Goal: Task Accomplishment & Management: Manage account settings

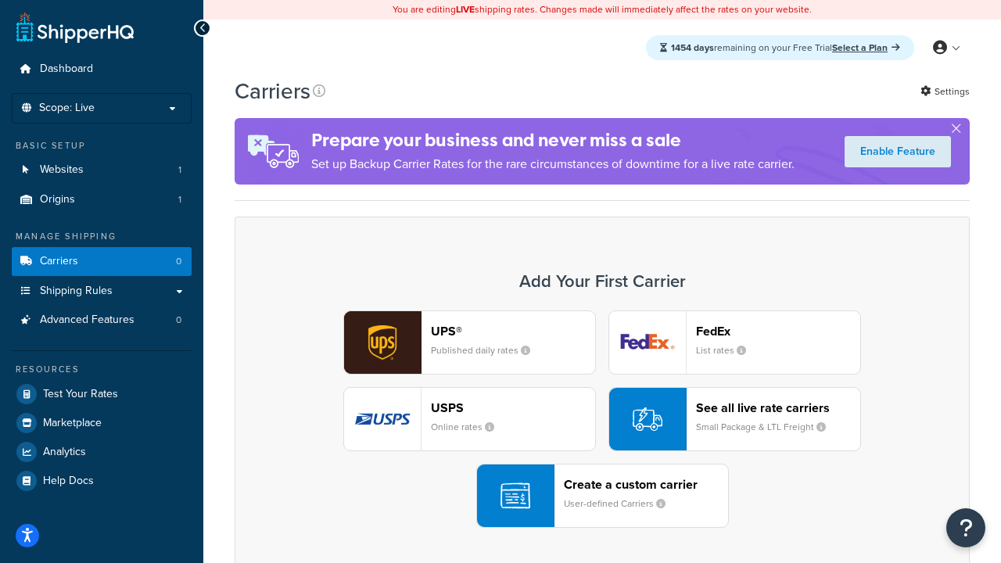
click at [602, 420] on div "UPS® Published daily rates FedEx List rates USPS Online rates See all live rate…" at bounding box center [602, 419] width 702 height 217
click at [778, 332] on header "FedEx" at bounding box center [778, 331] width 164 height 15
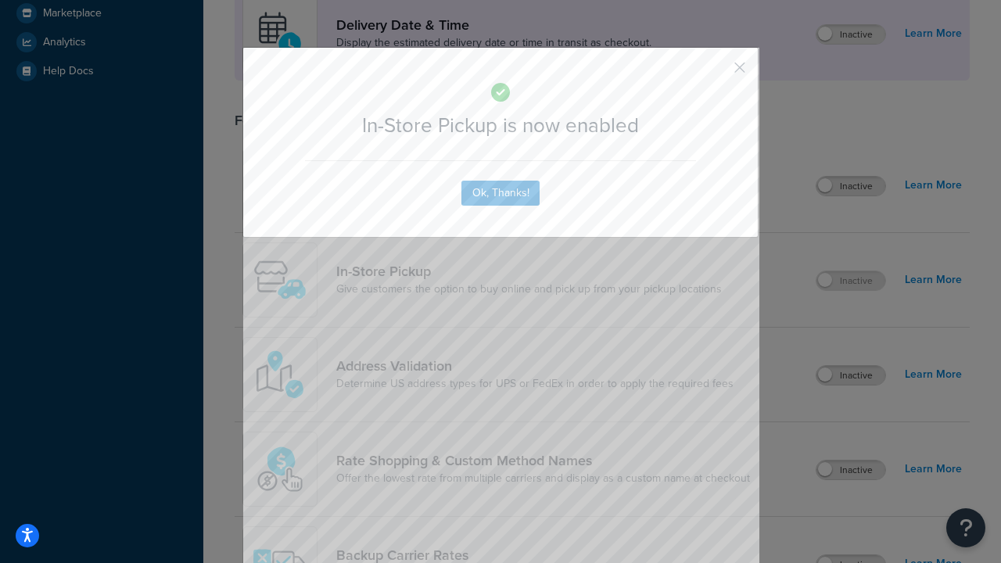
scroll to position [440, 0]
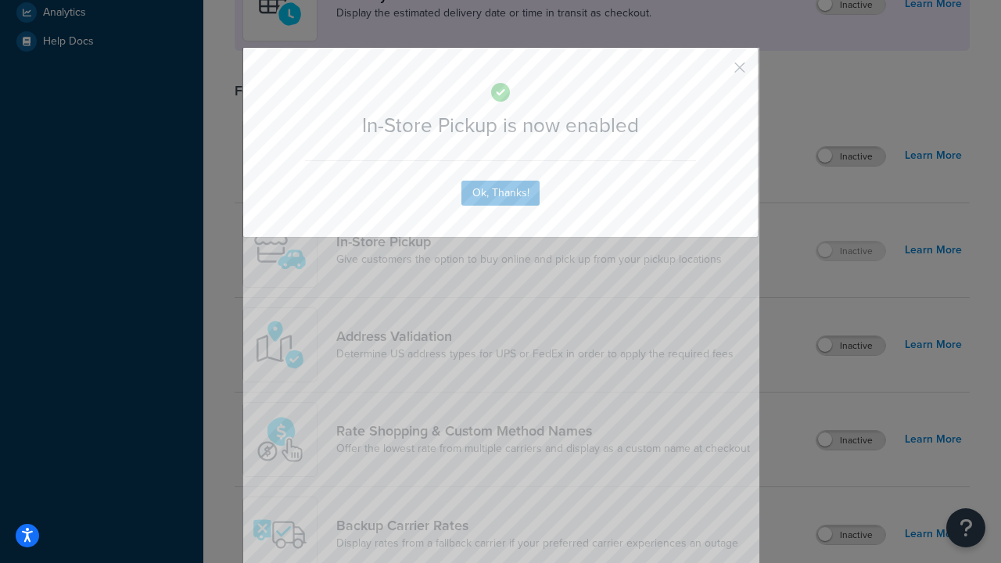
click at [716, 73] on button "button" at bounding box center [717, 73] width 4 height 4
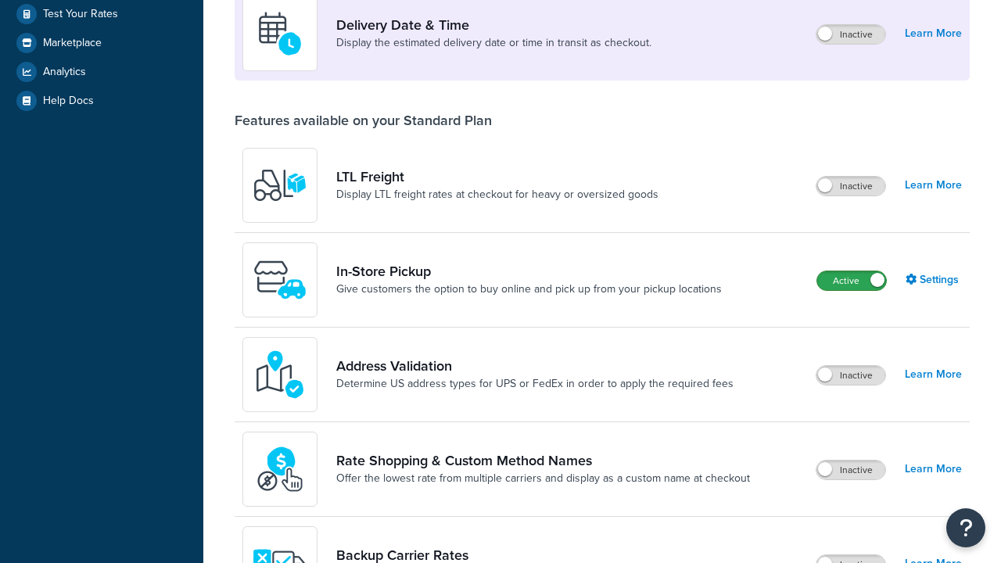
scroll to position [380, 0]
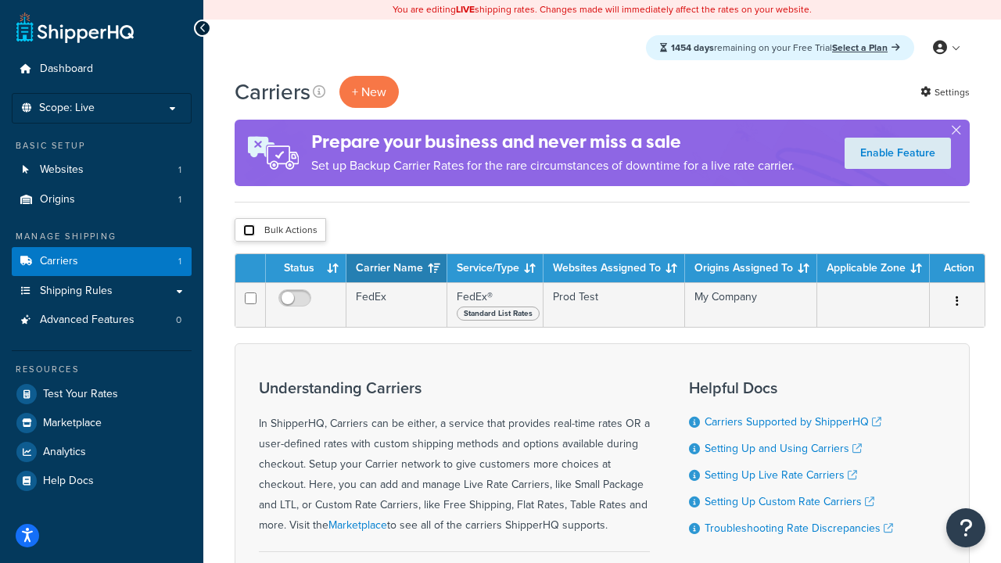
click at [249, 232] on input "checkbox" at bounding box center [249, 230] width 12 height 12
checkbox input "true"
click at [0, 0] on button "Delete" at bounding box center [0, 0] width 0 height 0
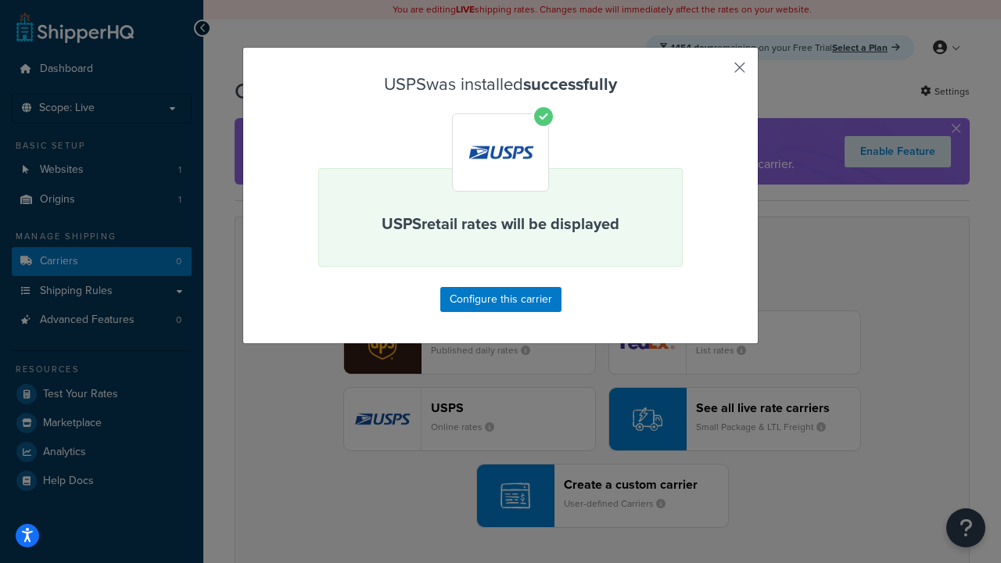
click at [716, 73] on button "button" at bounding box center [717, 73] width 4 height 4
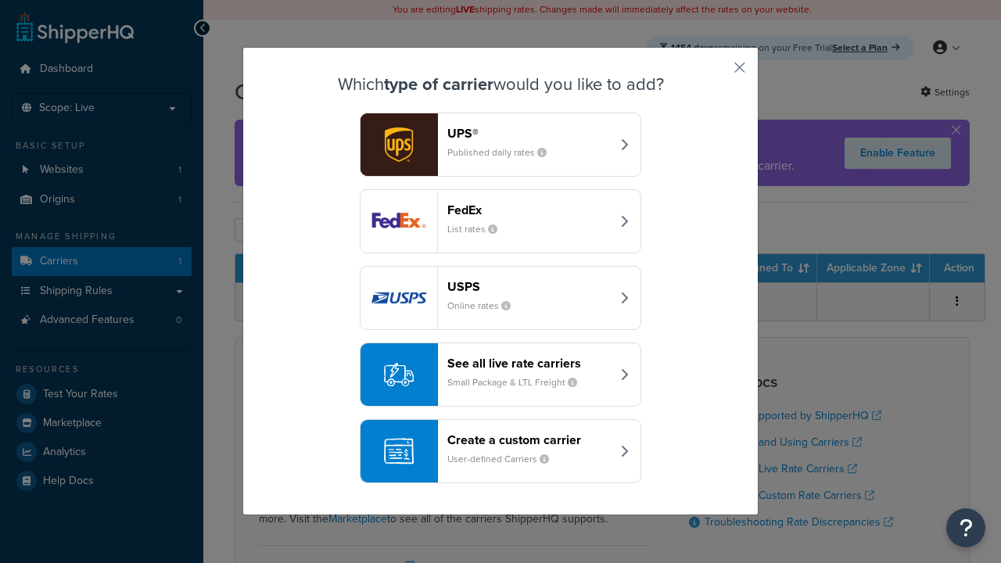
click at [501, 375] on div "See all live rate carriers Small Package & LTL Freight" at bounding box center [528, 375] width 163 height 38
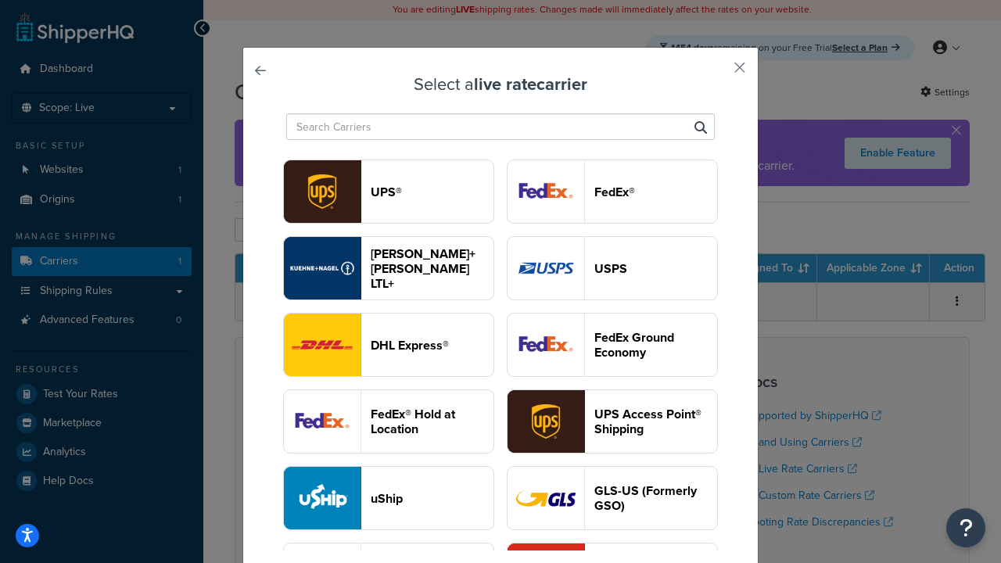
click at [432, 192] on header "UPS®" at bounding box center [432, 192] width 123 height 15
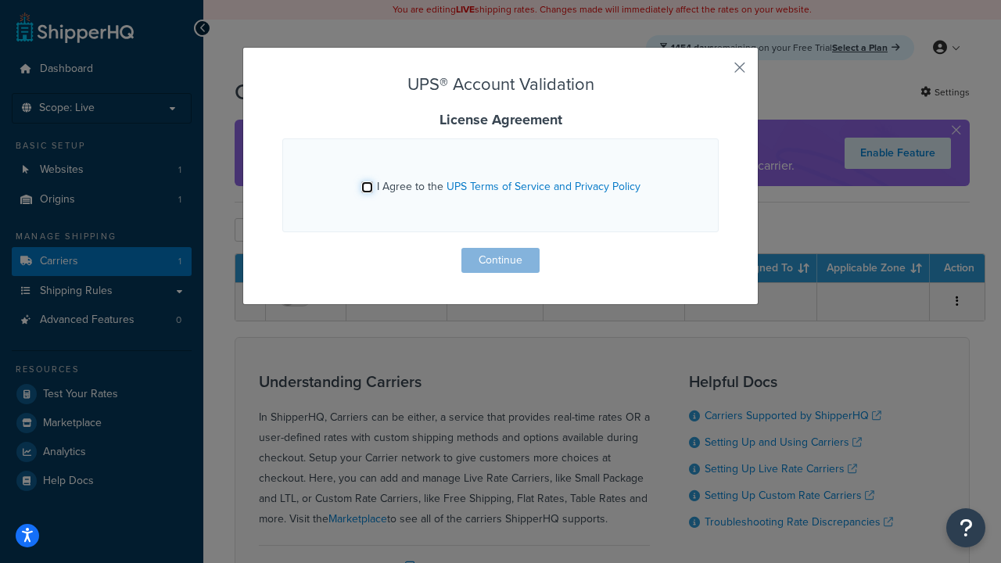
click at [368, 187] on input "I Agree to the UPS Terms of Service and Privacy Policy" at bounding box center [367, 187] width 12 height 12
checkbox input "true"
click at [501, 260] on button "Continue" at bounding box center [500, 260] width 78 height 25
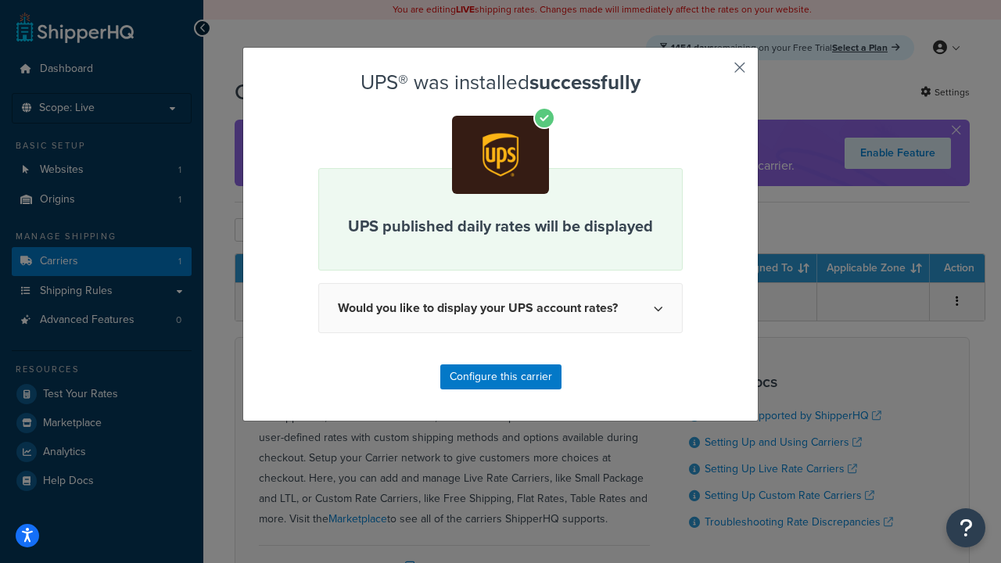
click at [716, 73] on button "button" at bounding box center [717, 73] width 4 height 4
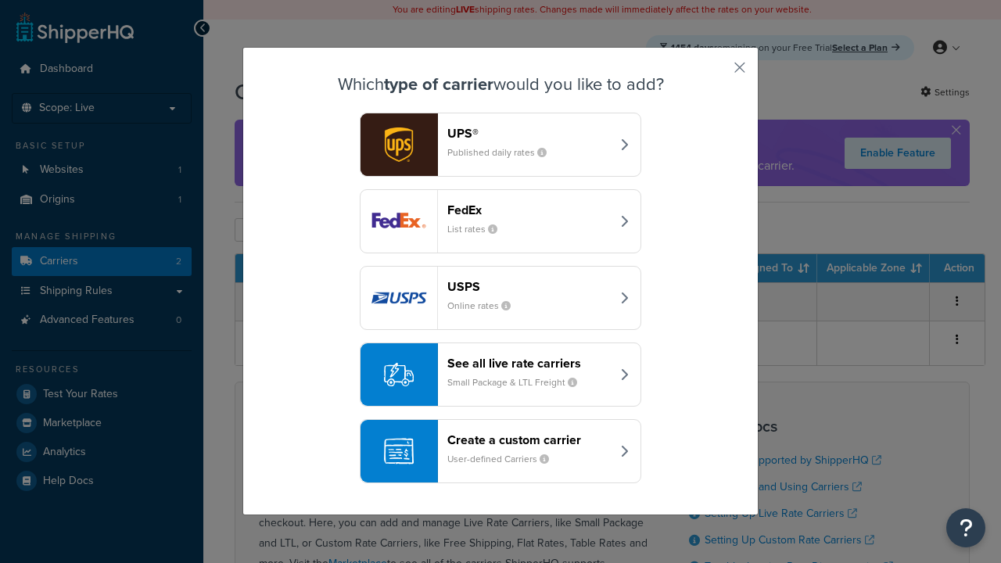
click at [529, 210] on header "FedEx" at bounding box center [528, 210] width 163 height 15
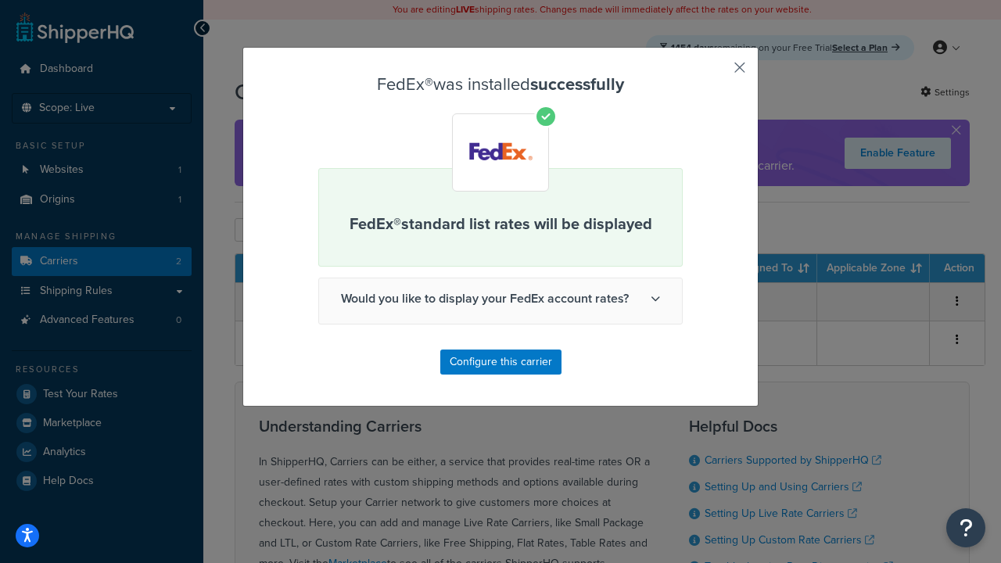
click at [716, 73] on button "button" at bounding box center [717, 73] width 4 height 4
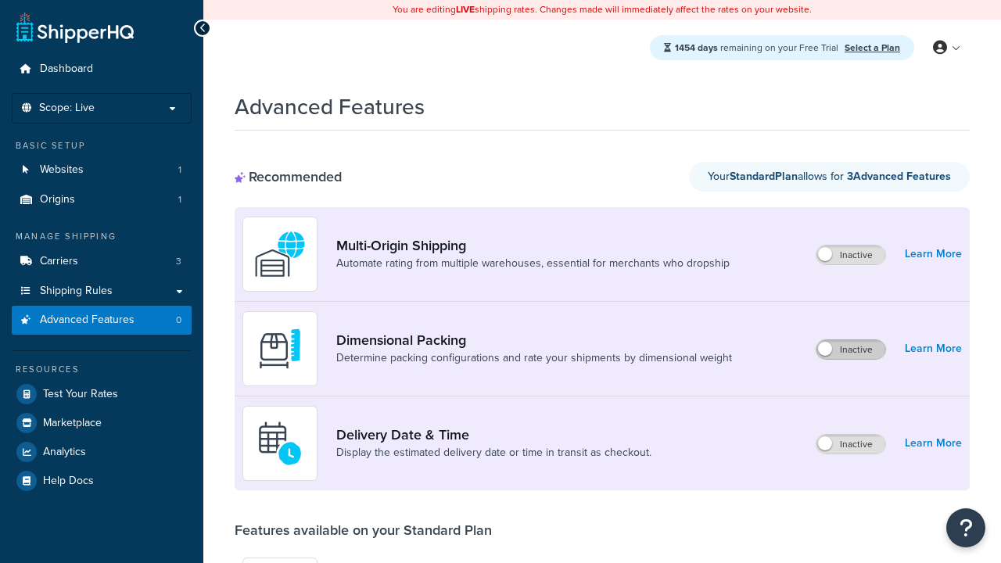
click at [852, 350] on label "Inactive" at bounding box center [851, 349] width 69 height 19
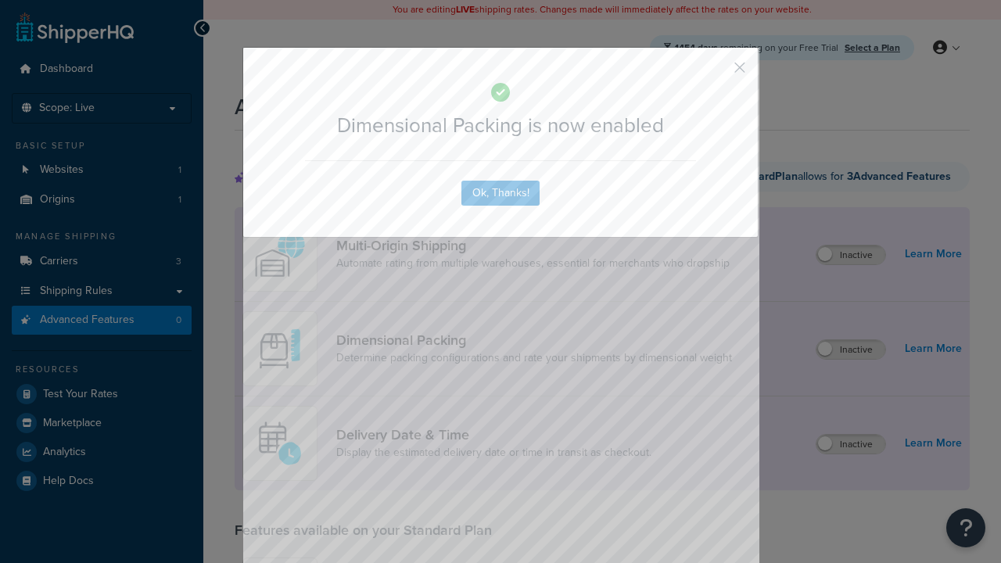
click at [716, 73] on button "button" at bounding box center [717, 73] width 4 height 4
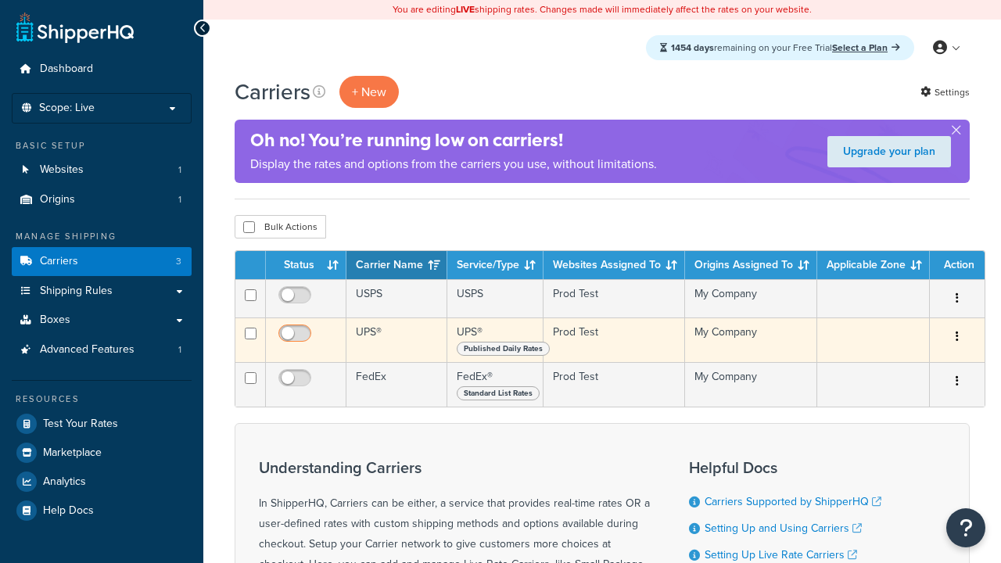
click at [296, 300] on input "checkbox" at bounding box center [296, 299] width 43 height 20
checkbox input "true"
click at [296, 339] on input "checkbox" at bounding box center [296, 338] width 43 height 20
checkbox input "true"
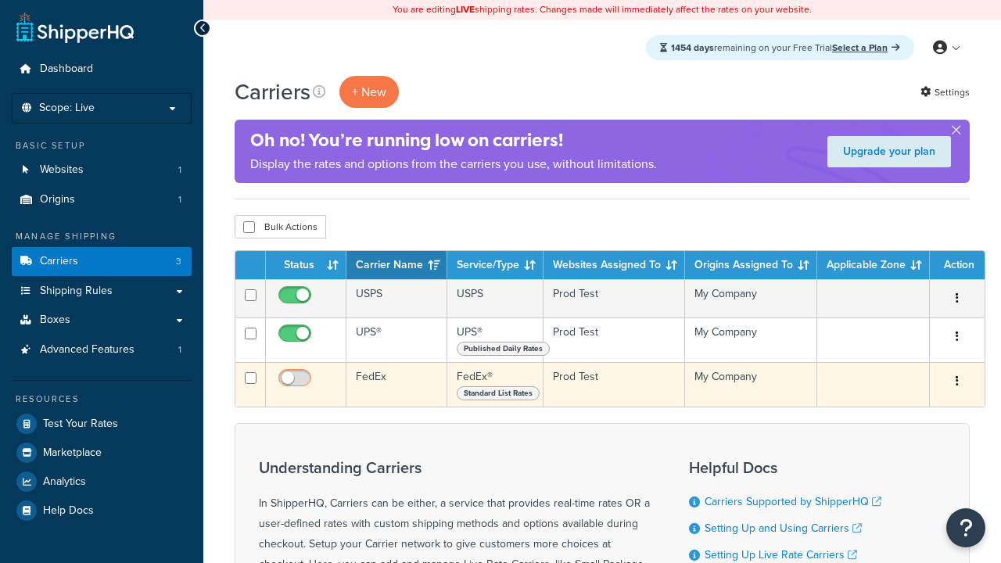
click at [296, 384] on input "checkbox" at bounding box center [296, 382] width 43 height 20
checkbox input "true"
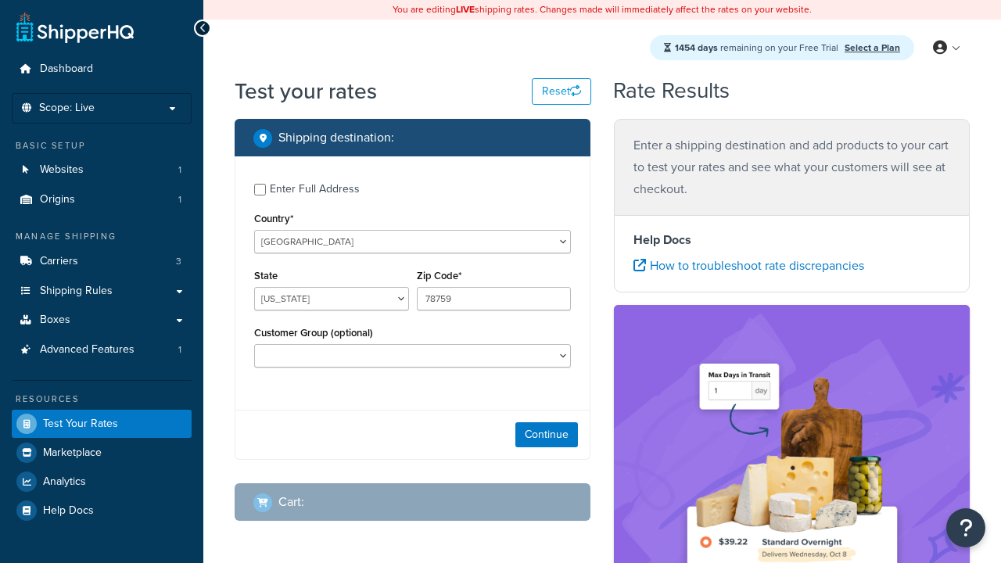
select select "TX"
click at [547, 437] on button "Continue" at bounding box center [546, 434] width 63 height 25
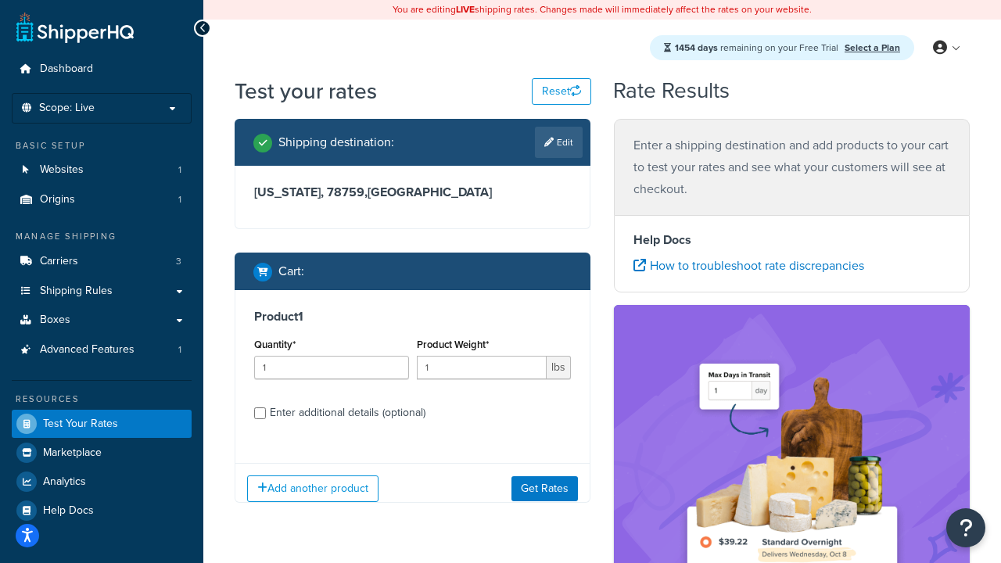
type input "78628"
type input "3"
type input "5"
click at [545, 489] on button "Get Rates" at bounding box center [545, 488] width 66 height 25
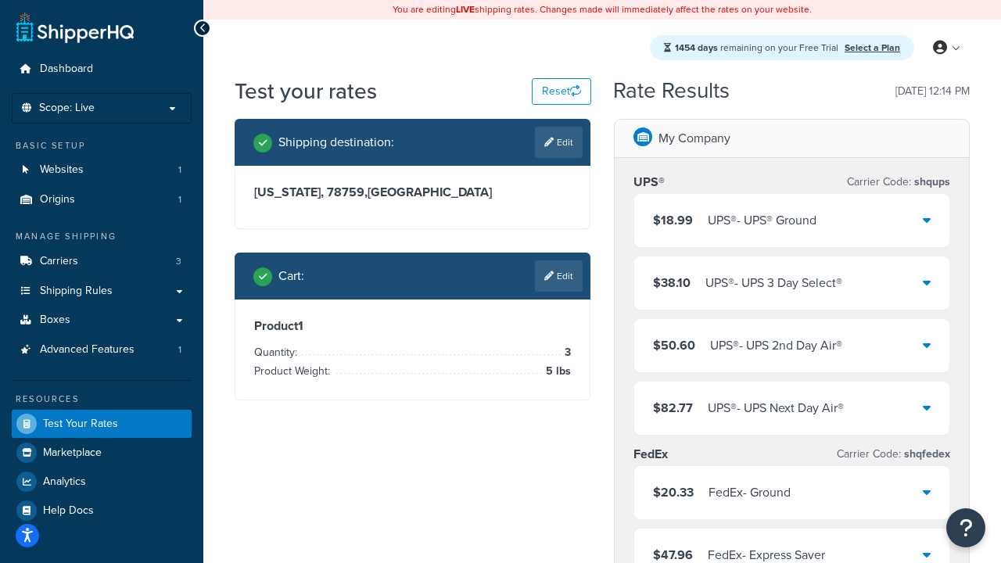
click at [792, 221] on div "UPS® - UPS® Ground" at bounding box center [762, 221] width 109 height 22
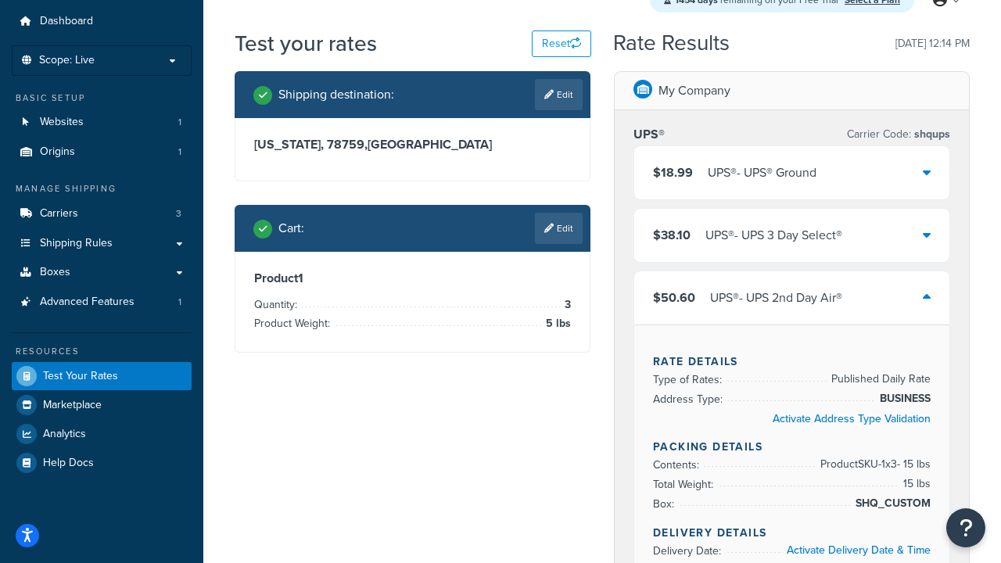
scroll to position [365, 0]
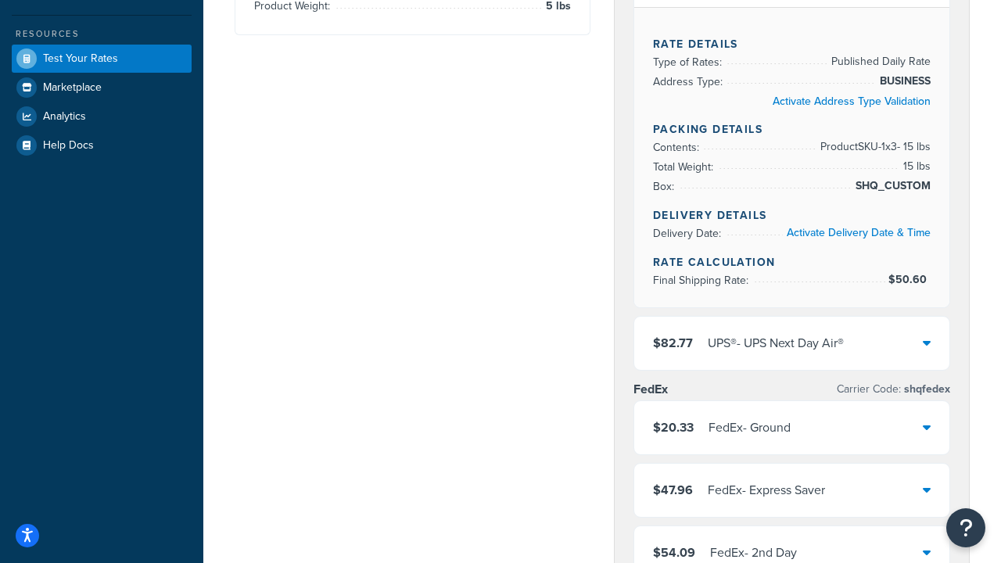
click at [792, 344] on div "UPS® - UPS Next Day Air®" at bounding box center [776, 343] width 136 height 22
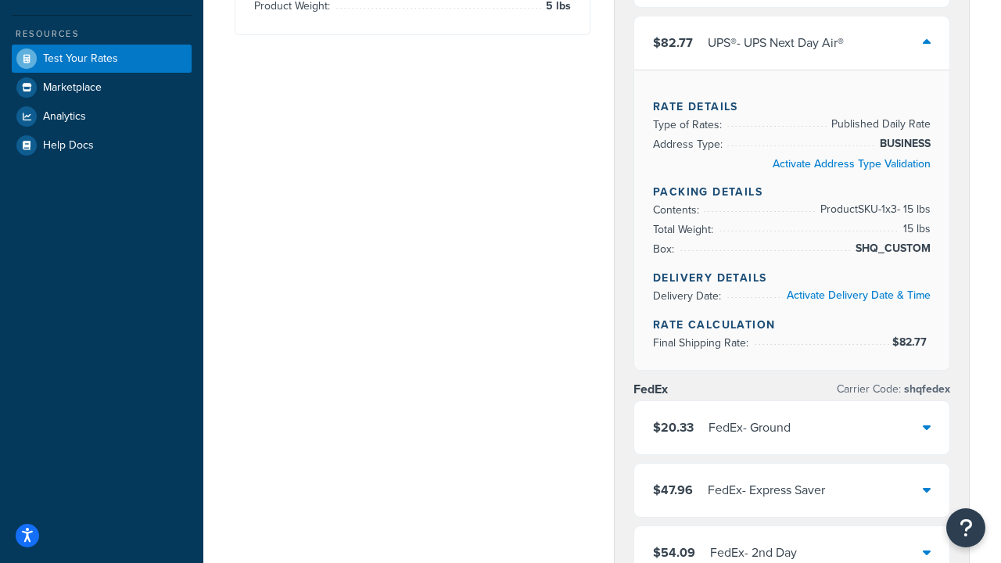
click at [791, 429] on div "FedEx - Ground" at bounding box center [750, 428] width 82 height 22
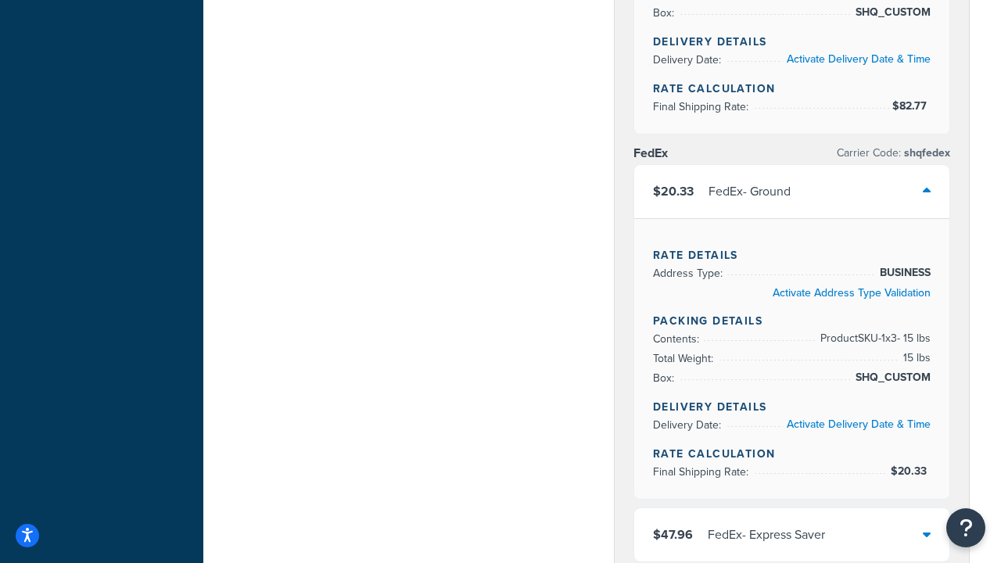
click at [792, 537] on div "FedEx - Express Saver" at bounding box center [766, 535] width 117 height 22
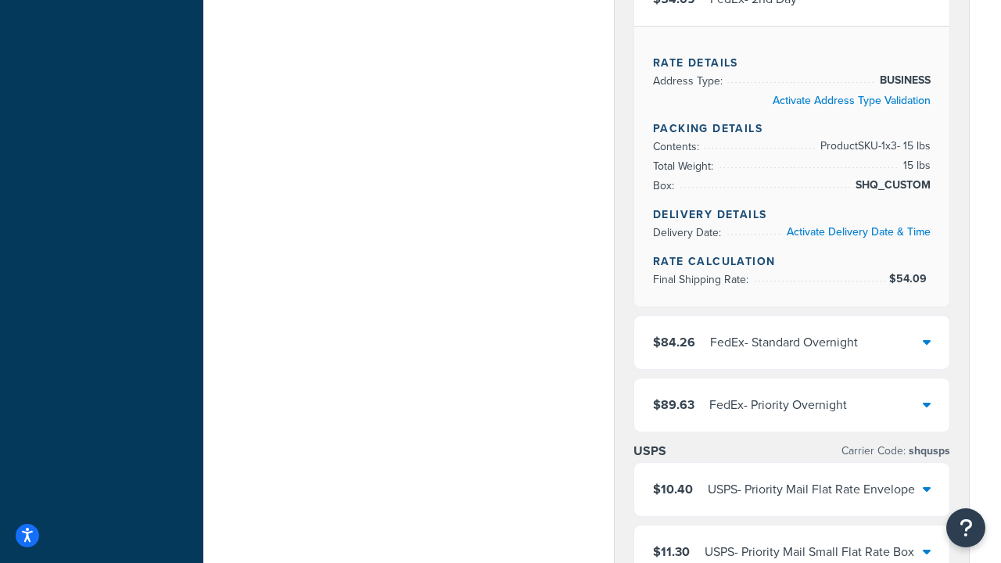
click at [792, 354] on div "FedEx - Standard Overnight" at bounding box center [784, 343] width 148 height 22
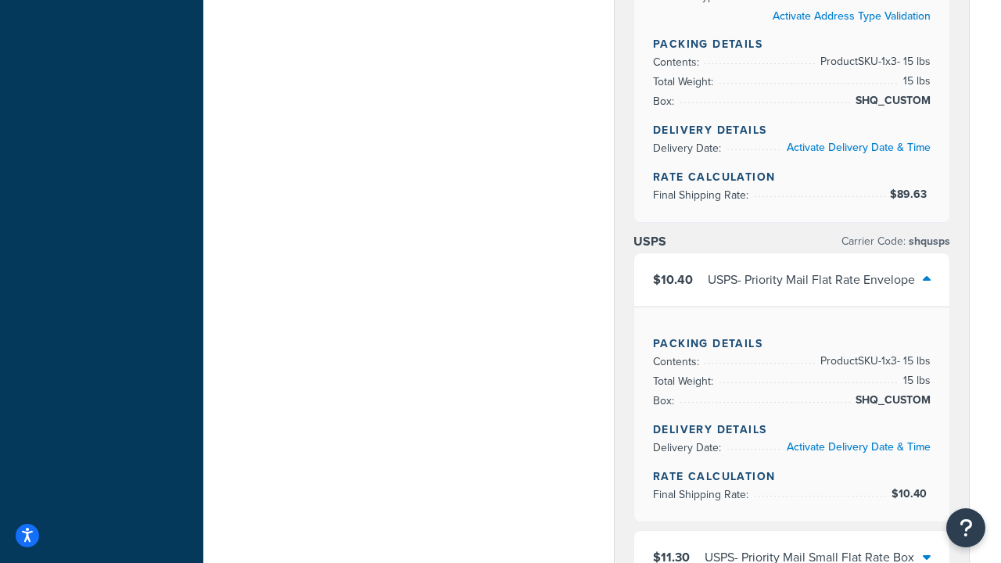
click at [792, 547] on div "USPS - Priority Mail Small Flat Rate Box" at bounding box center [810, 558] width 210 height 22
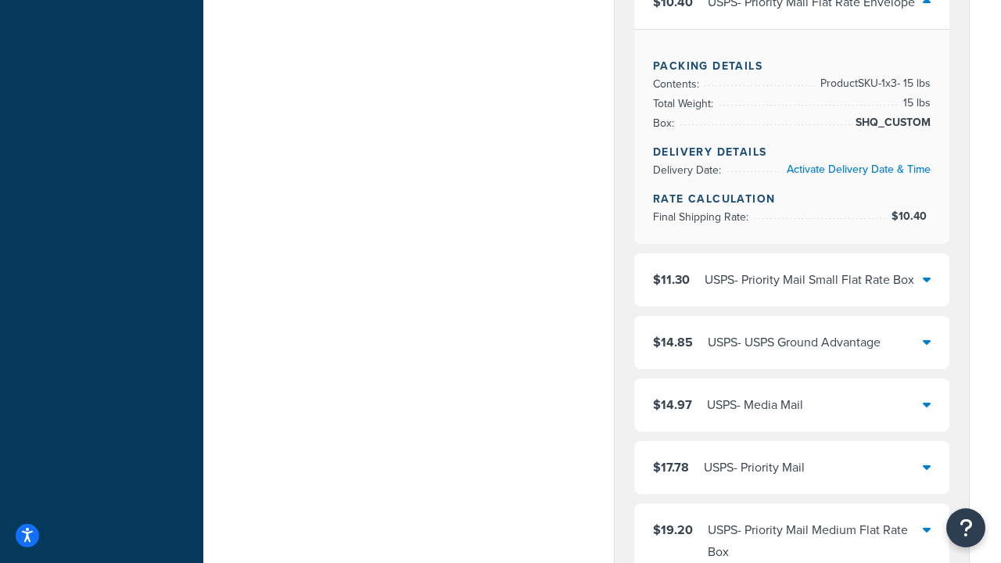
click at [792, 344] on div "USPS - USPS Ground Advantage" at bounding box center [794, 343] width 173 height 22
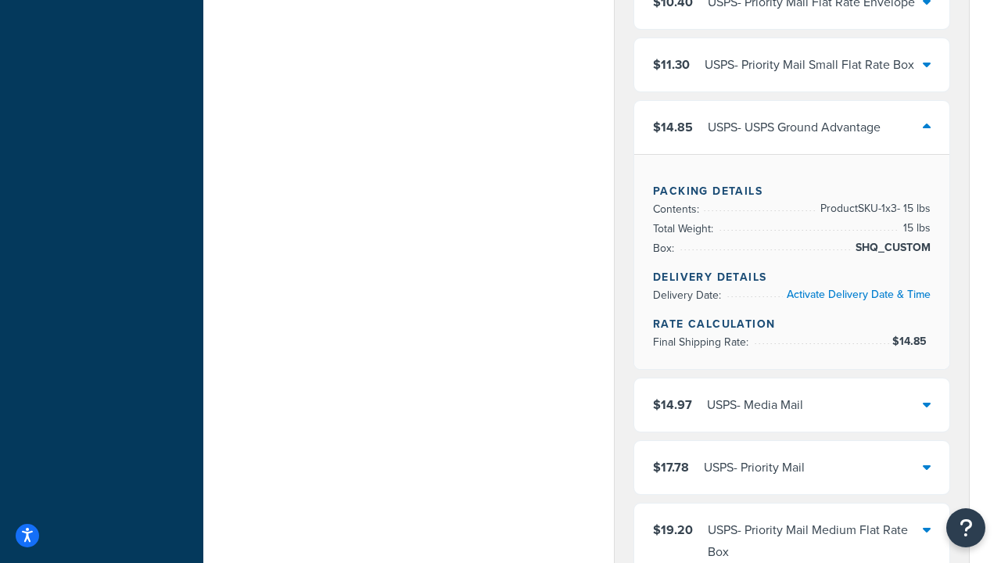
click at [792, 407] on div "USPS - Media Mail" at bounding box center [755, 405] width 96 height 22
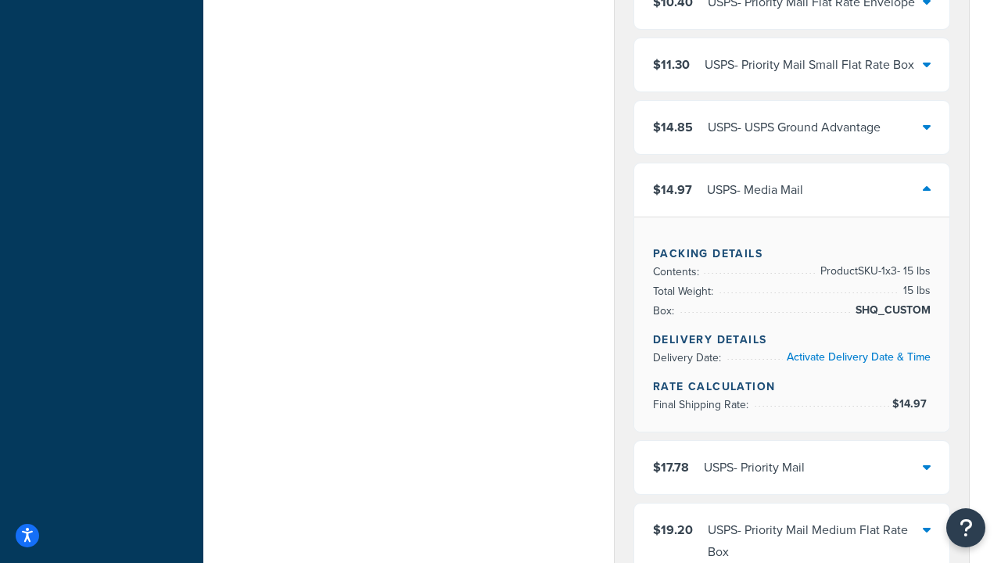
click at [792, 469] on div "USPS - Priority Mail" at bounding box center [754, 468] width 101 height 22
click at [792, 519] on div "USPS - Priority Mail Medium Flat Rate Box" at bounding box center [815, 541] width 215 height 44
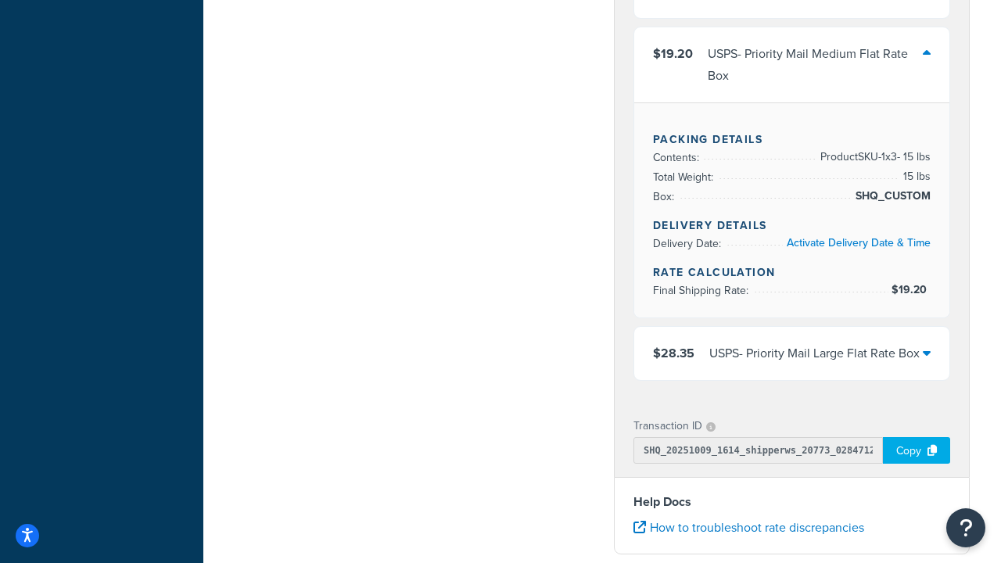
click at [792, 364] on div "USPS - Priority Mail Large Flat Rate Box" at bounding box center [814, 354] width 210 height 22
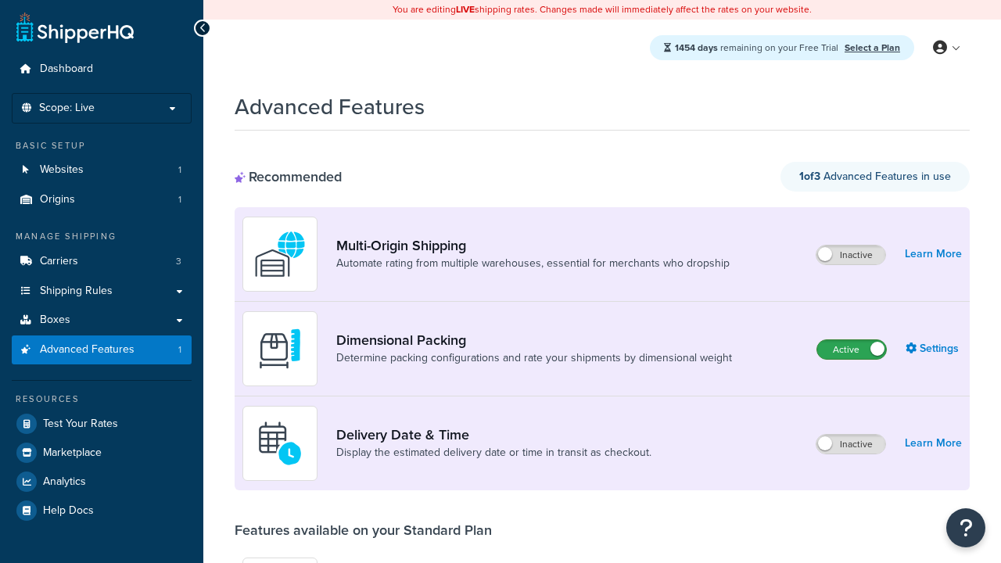
click at [852, 350] on label "Active" at bounding box center [851, 349] width 69 height 19
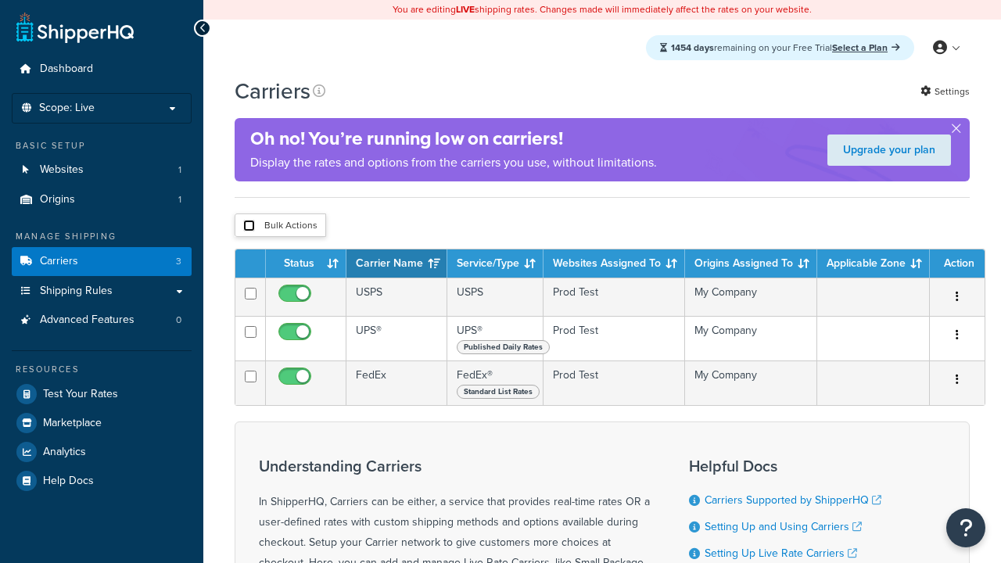
click at [249, 227] on input "checkbox" at bounding box center [249, 226] width 12 height 12
checkbox input "true"
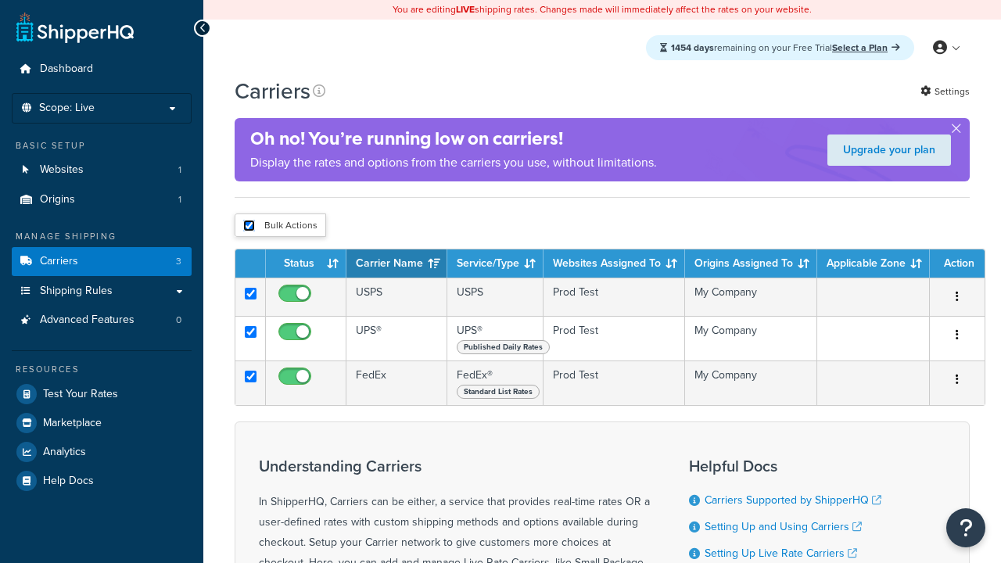
click at [0, 0] on button "Delete" at bounding box center [0, 0] width 0 height 0
